Goal: Check status: Check status

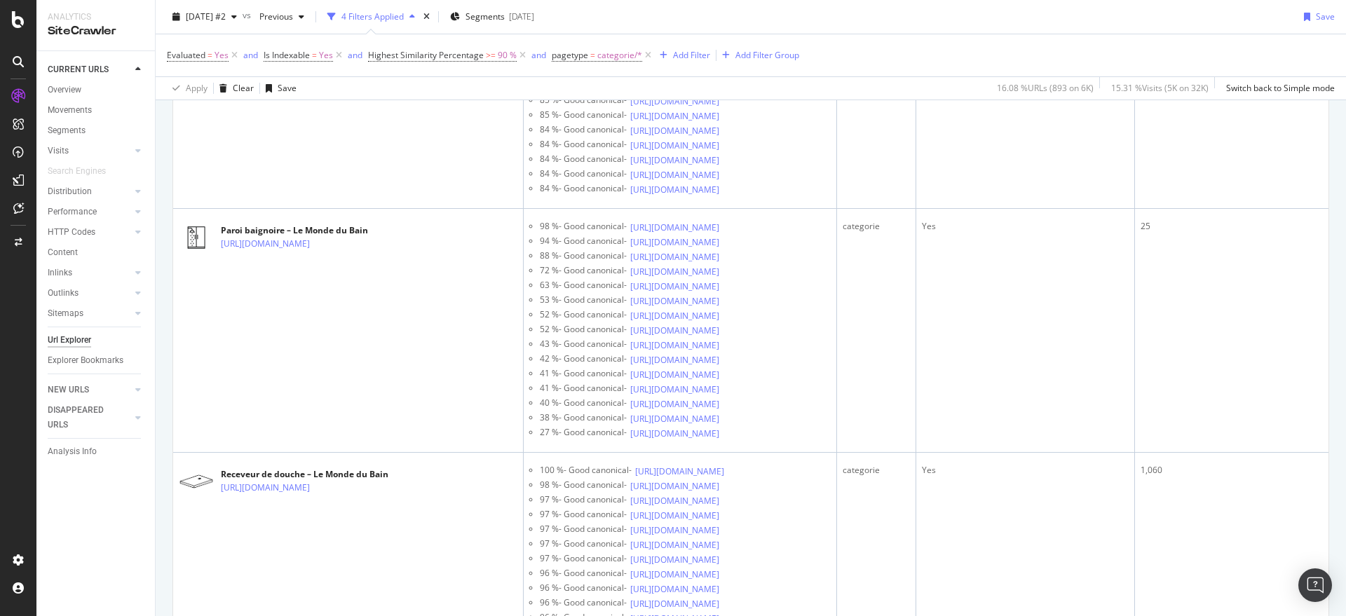
scroll to position [1227, 0]
